Goal: Find specific page/section: Find specific page/section

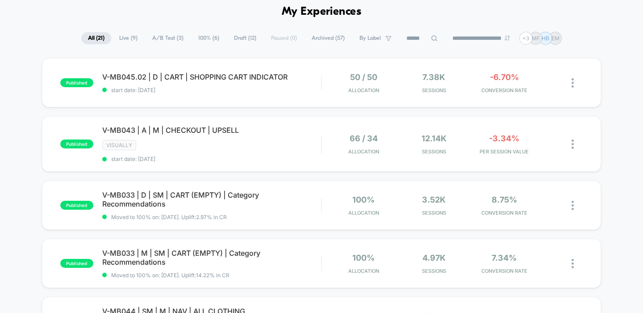
scroll to position [38, 0]
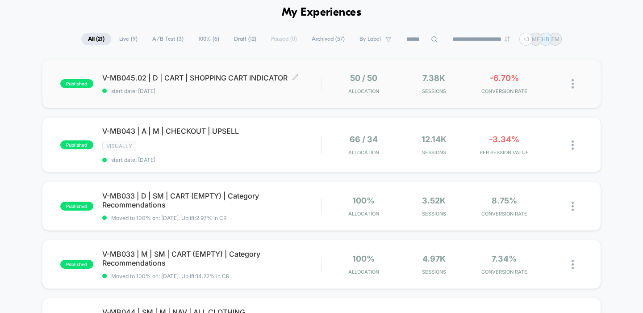
click at [259, 84] on div "V-MB045.02 | D | CART | SHOPPING CART INDICATOR Click to edit experience detail…" at bounding box center [211, 83] width 219 height 21
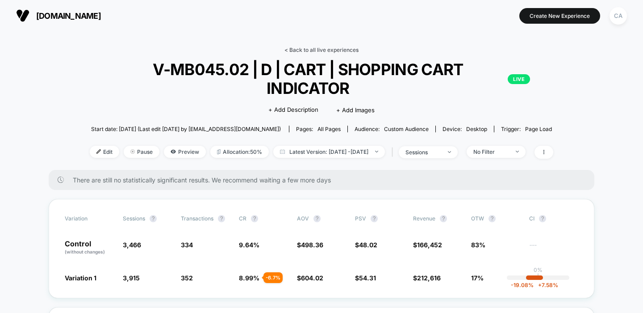
click at [350, 51] on link "< Back to all live experiences" at bounding box center [321, 49] width 74 height 7
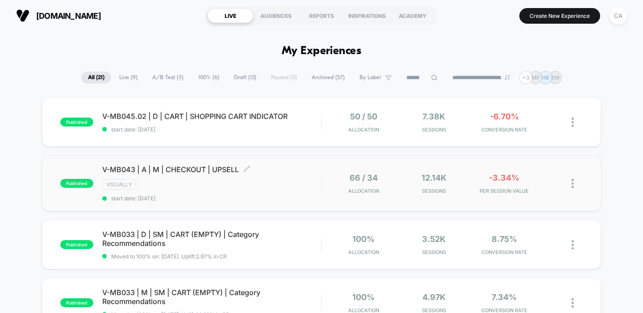
click at [272, 175] on div "V-MB043 | A | M | CHECKOUT | UPSELL Click to edit experience details Click to e…" at bounding box center [211, 183] width 219 height 37
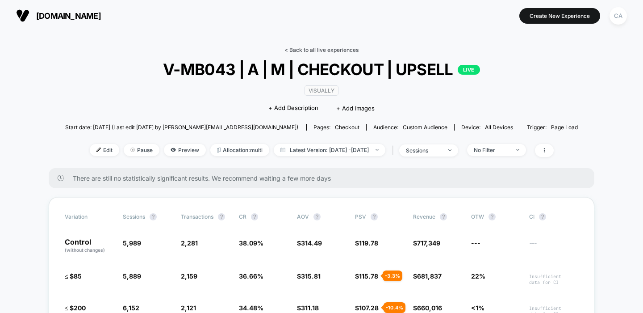
click at [308, 51] on link "< Back to all live experiences" at bounding box center [321, 49] width 74 height 7
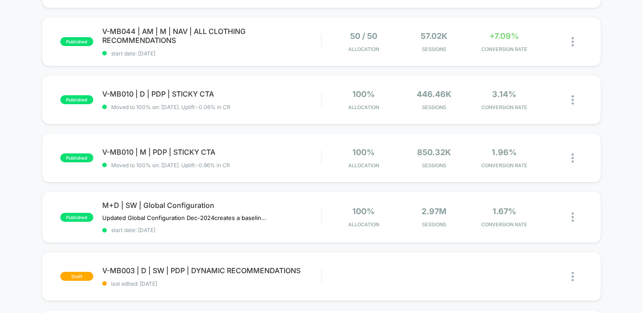
scroll to position [383, 0]
